Goal: Navigation & Orientation: Go to known website

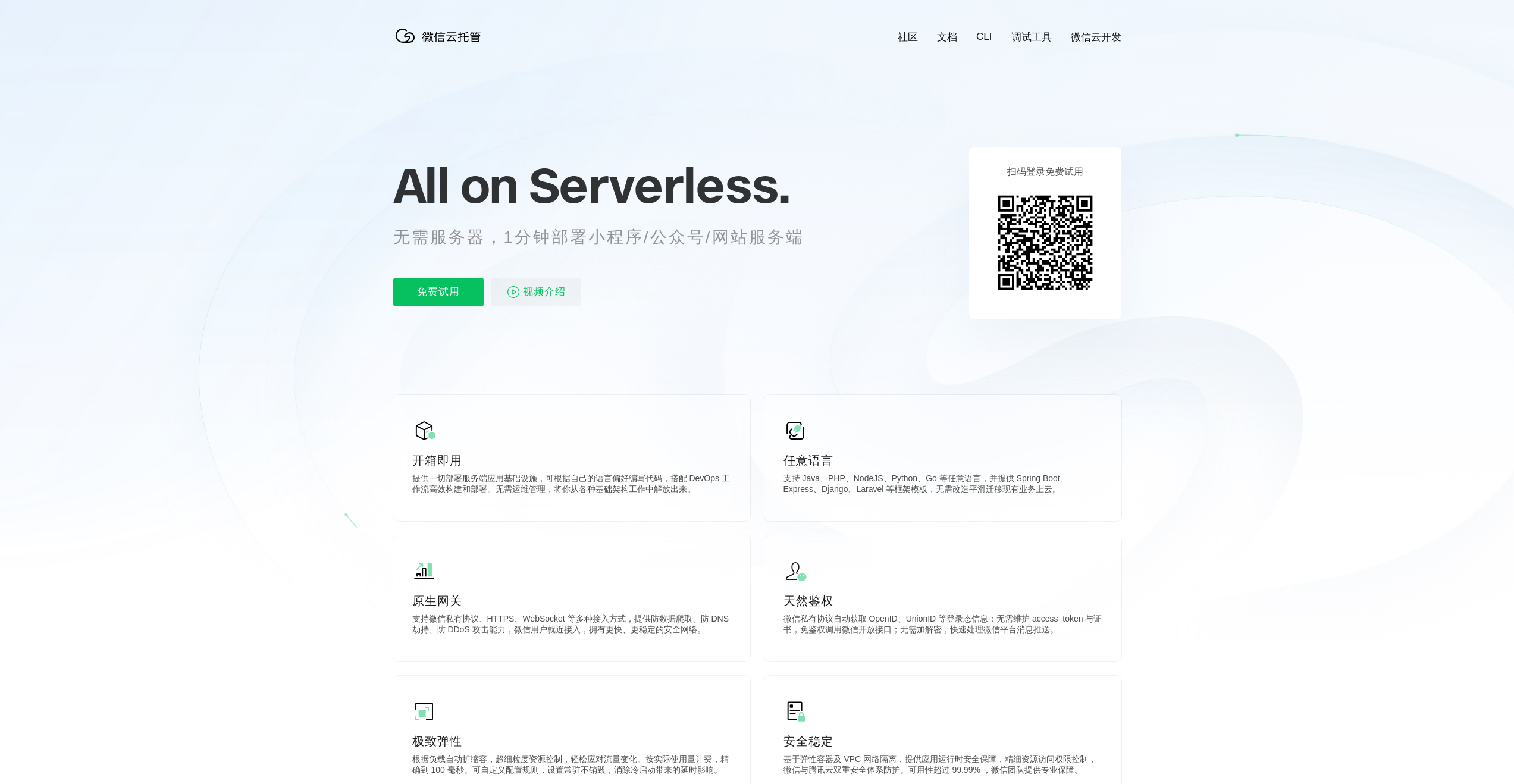
scroll to position [0, 2115]
